Goal: Navigation & Orientation: Find specific page/section

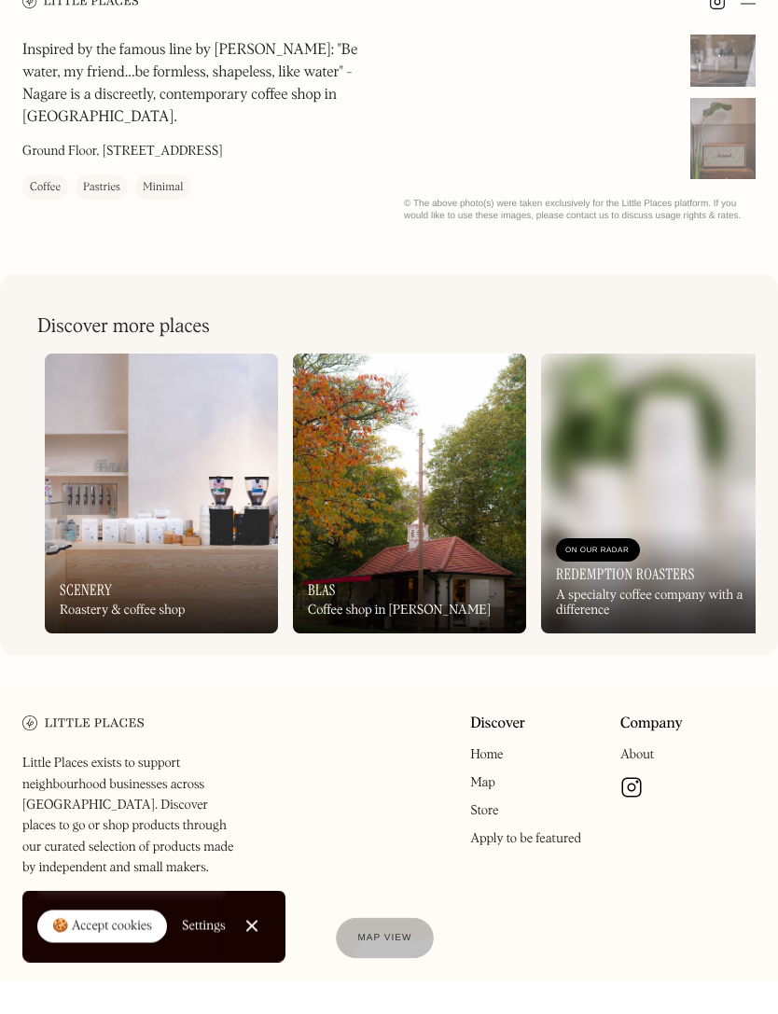
scroll to position [423, 0]
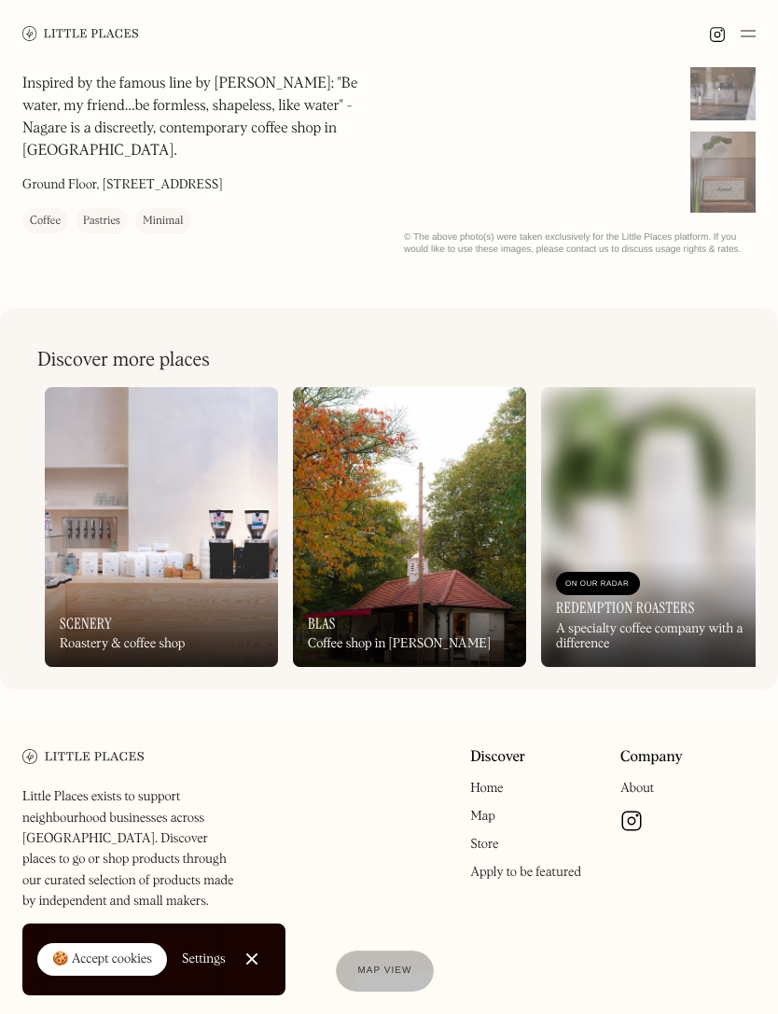
click at [100, 468] on img at bounding box center [161, 527] width 233 height 280
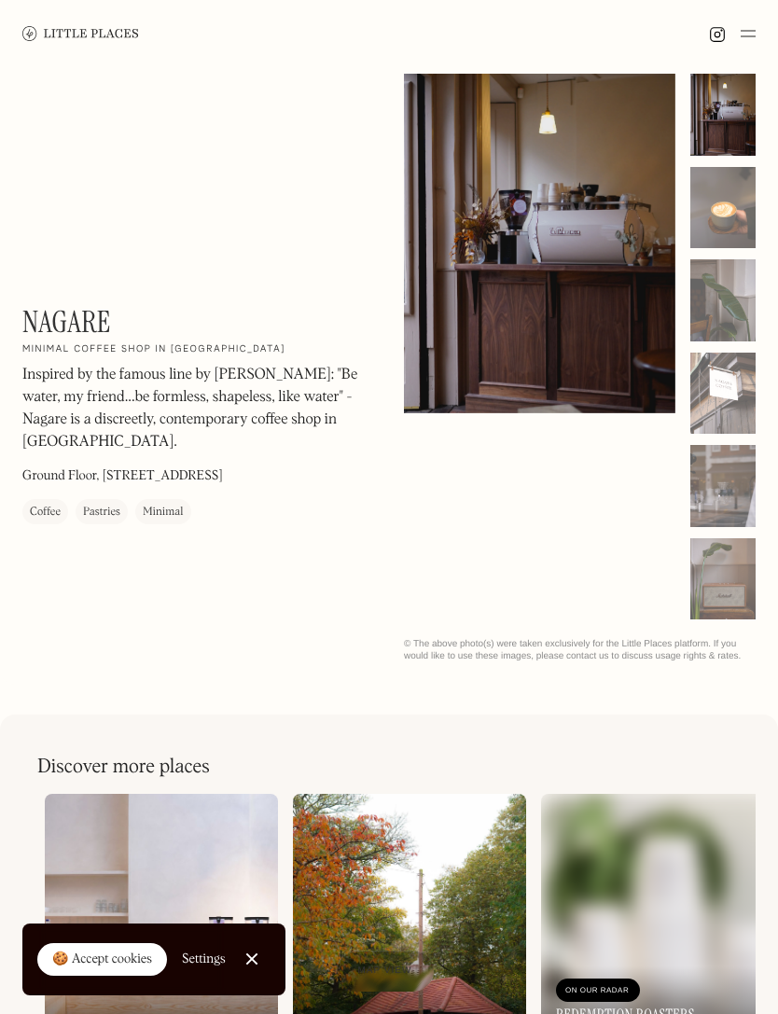
scroll to position [17, 0]
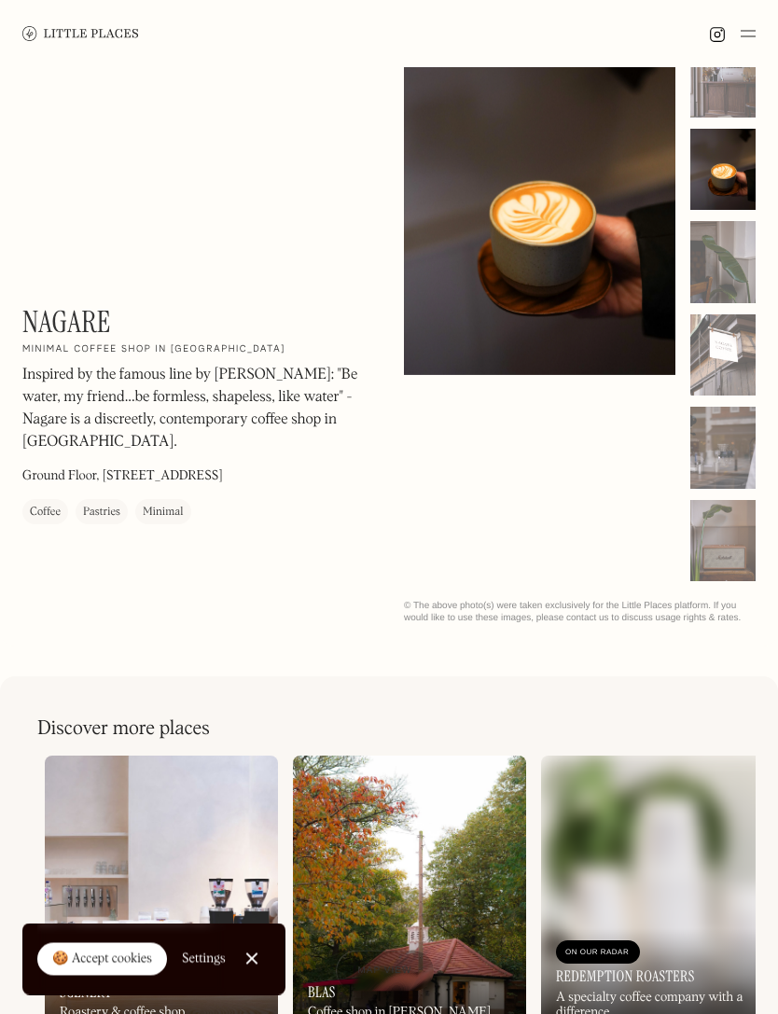
click at [722, 367] on div at bounding box center [722, 356] width 65 height 82
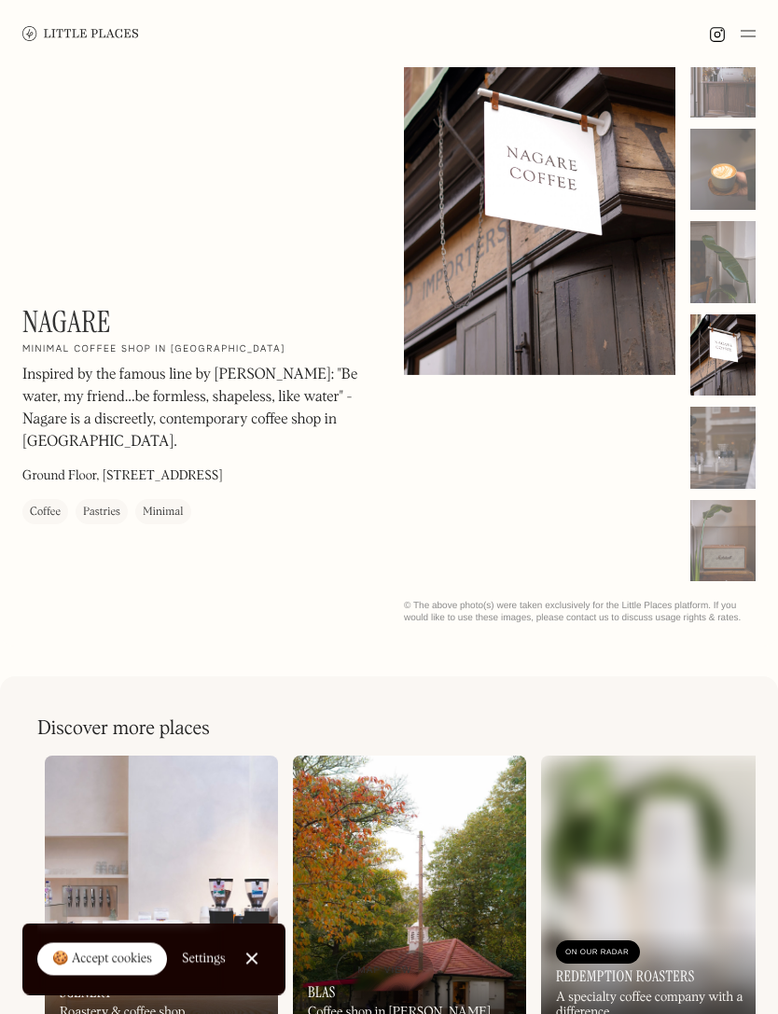
scroll to position [54, 0]
click at [740, 465] on div at bounding box center [722, 448] width 65 height 82
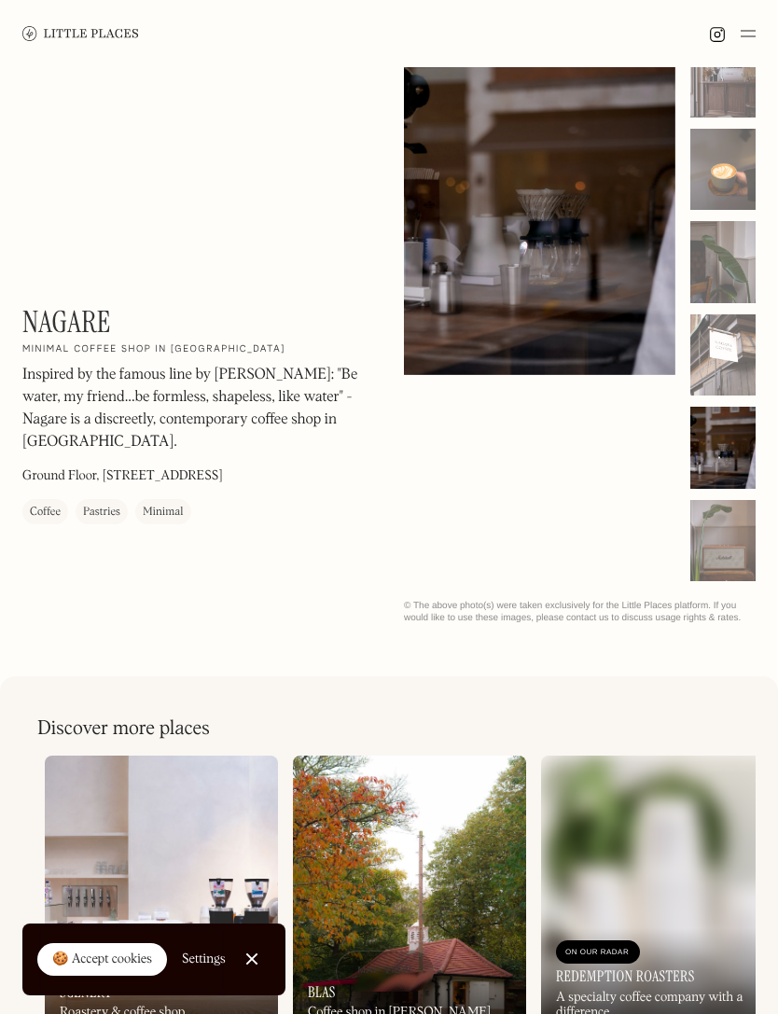
click at [737, 552] on div at bounding box center [722, 541] width 65 height 82
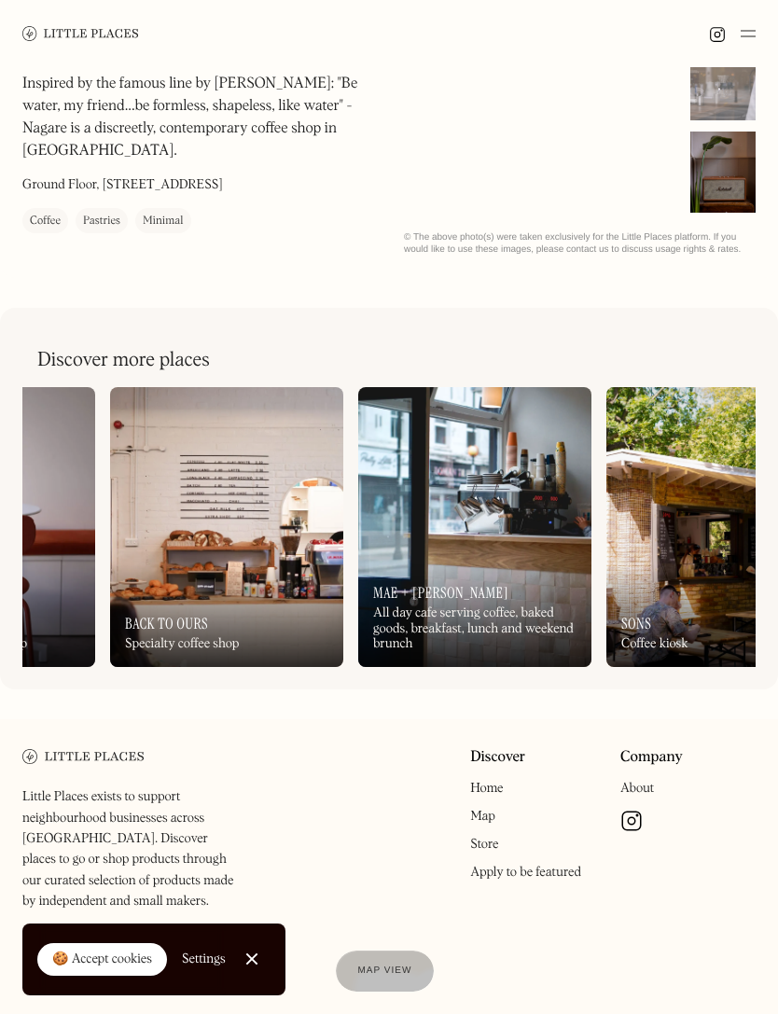
scroll to position [0, 1502]
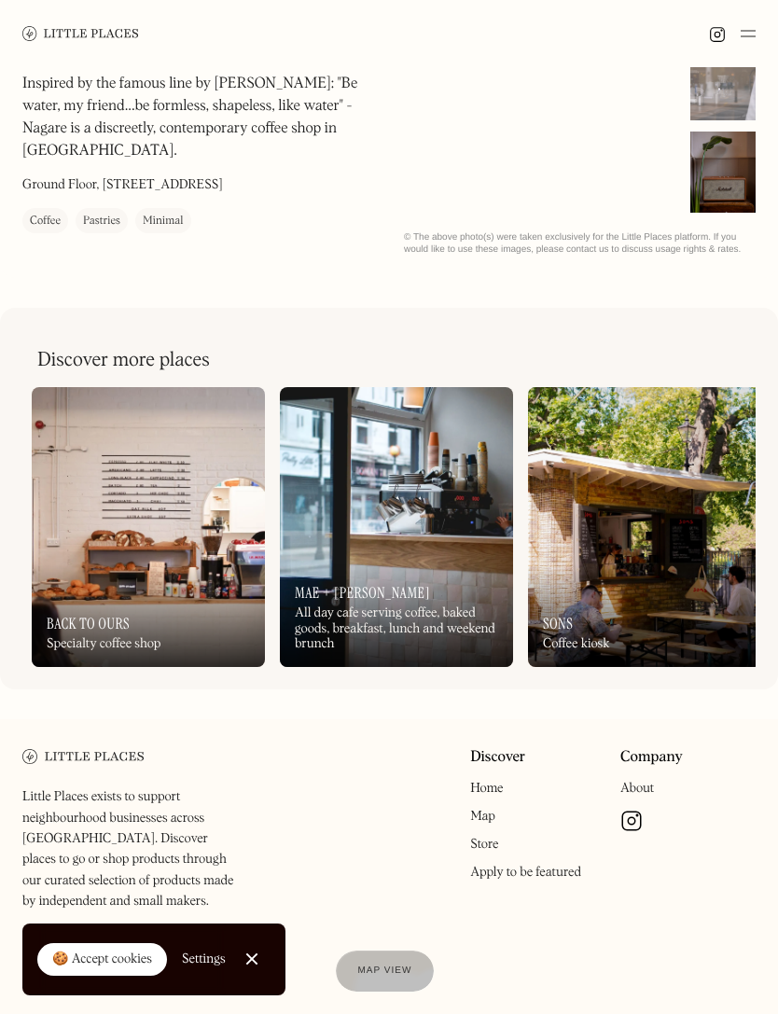
click at [123, 388] on img at bounding box center [148, 527] width 233 height 280
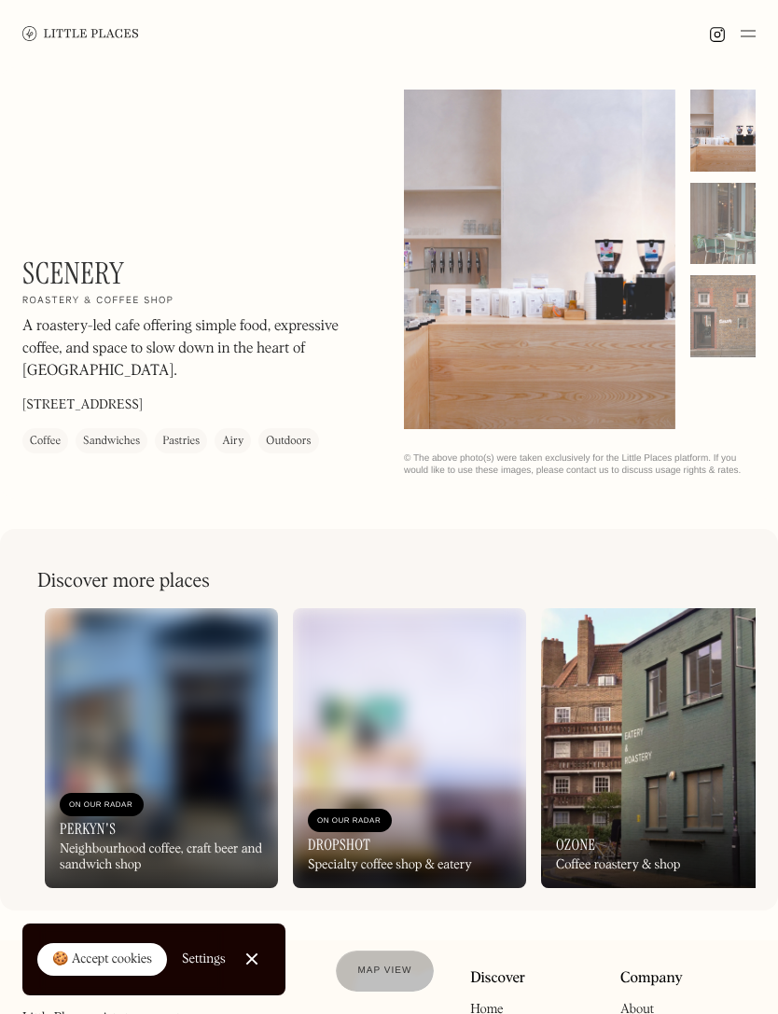
click at [73, 415] on p "171 Union St, London SE1 0LN" at bounding box center [82, 407] width 120 height 20
click at [41, 12] on link at bounding box center [80, 33] width 117 height 67
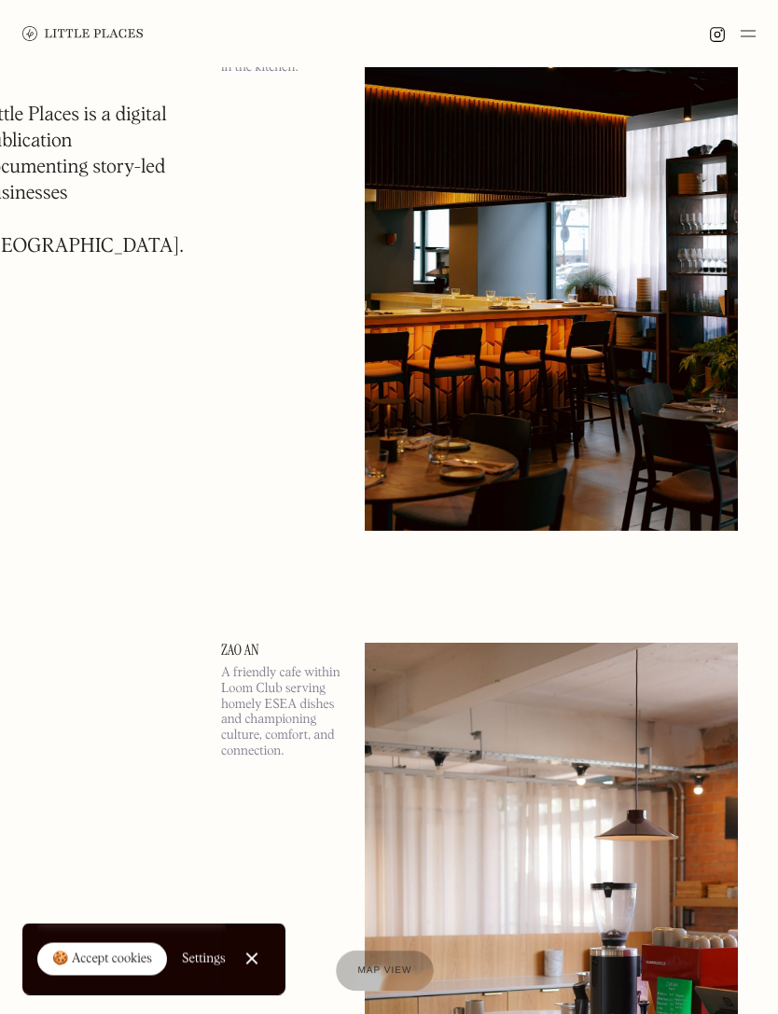
scroll to position [830, 0]
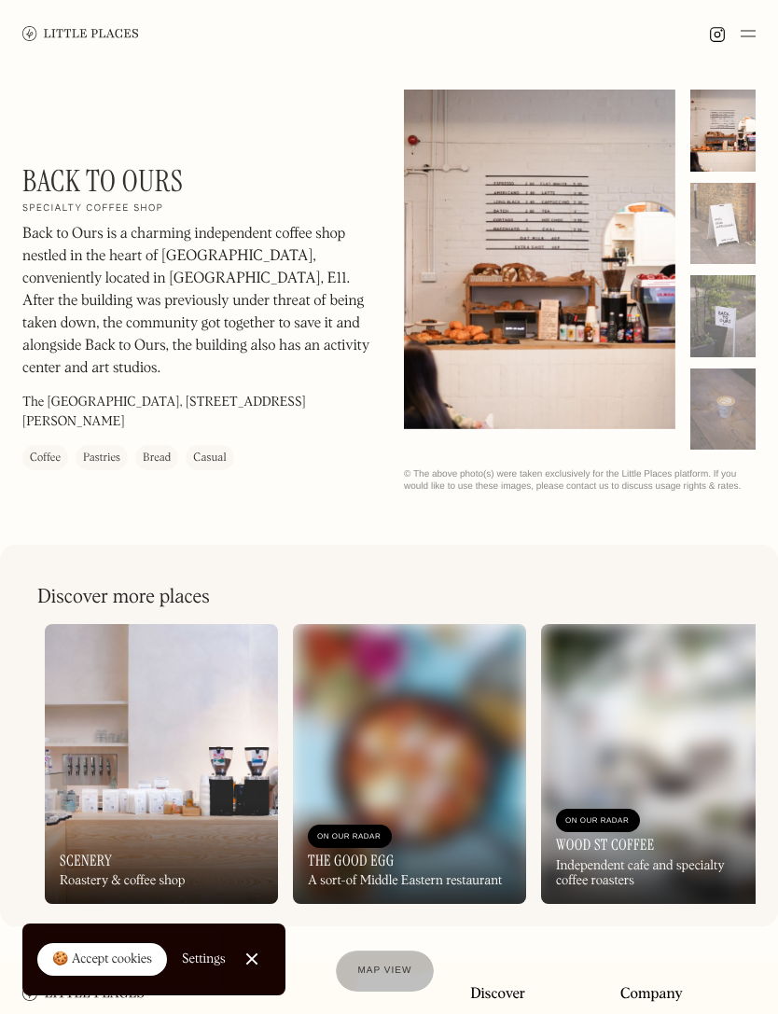
click at [52, 210] on h2 "Specialty coffee shop" at bounding box center [92, 208] width 141 height 13
click at [53, 185] on h1 "Back to Ours" at bounding box center [102, 180] width 160 height 35
click at [752, 42] on img at bounding box center [748, 33] width 15 height 22
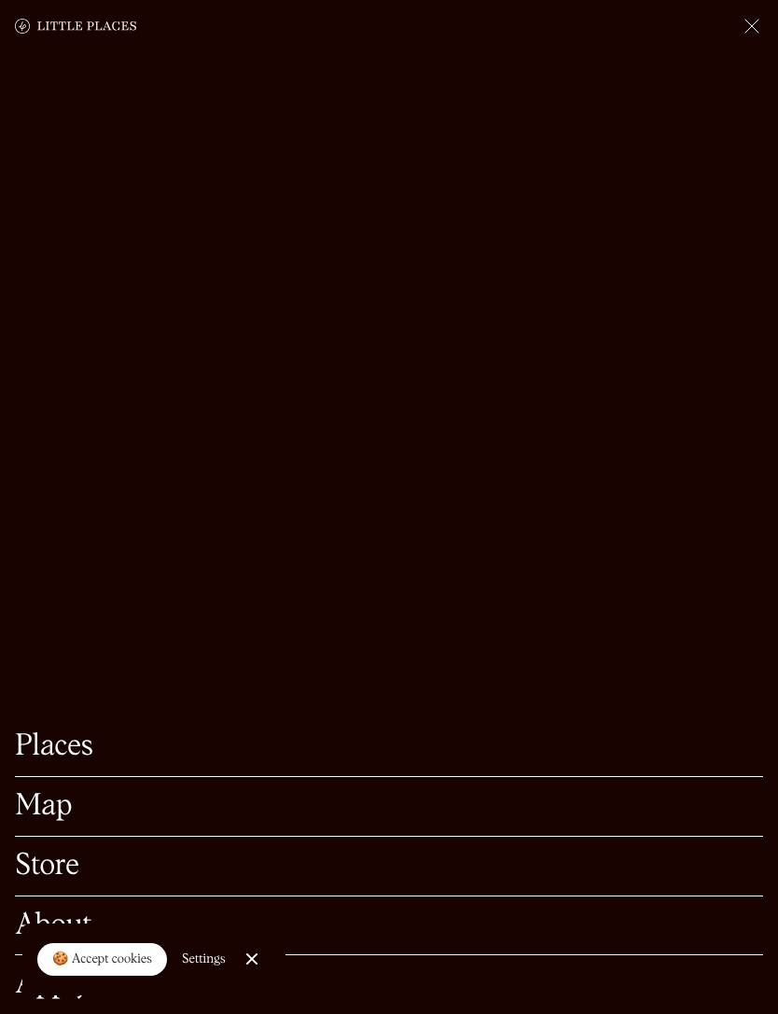
scroll to position [237, 0]
click at [36, 881] on link "Store" at bounding box center [389, 866] width 748 height 29
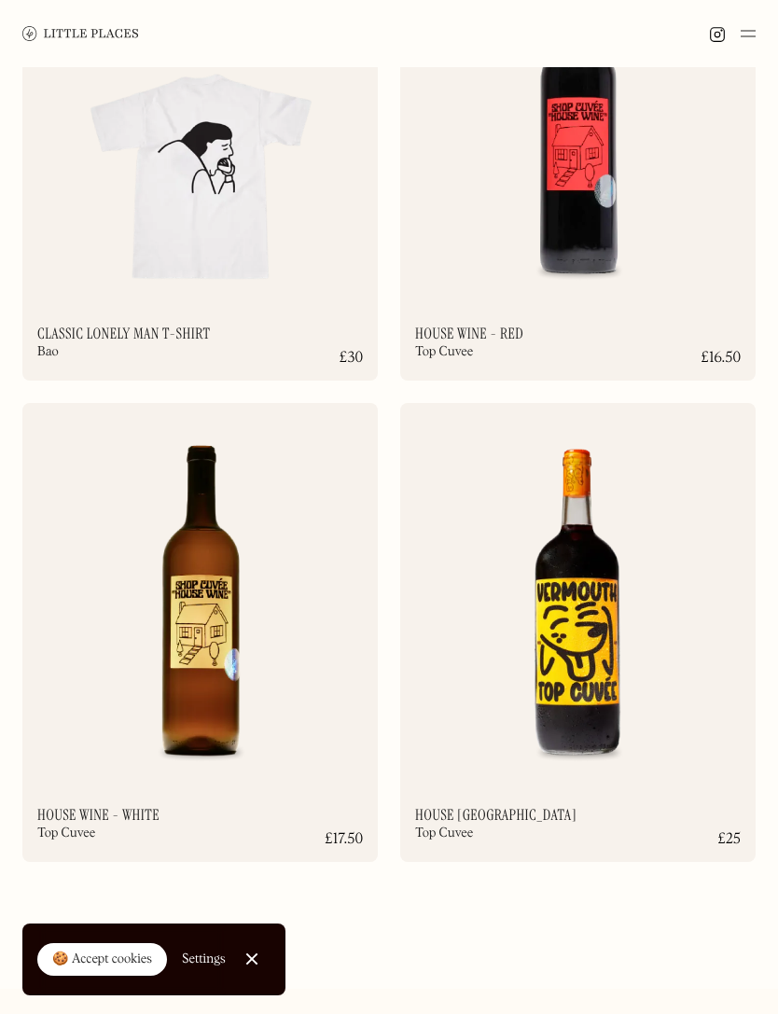
scroll to position [17143, 0]
